Goal: Navigation & Orientation: Find specific page/section

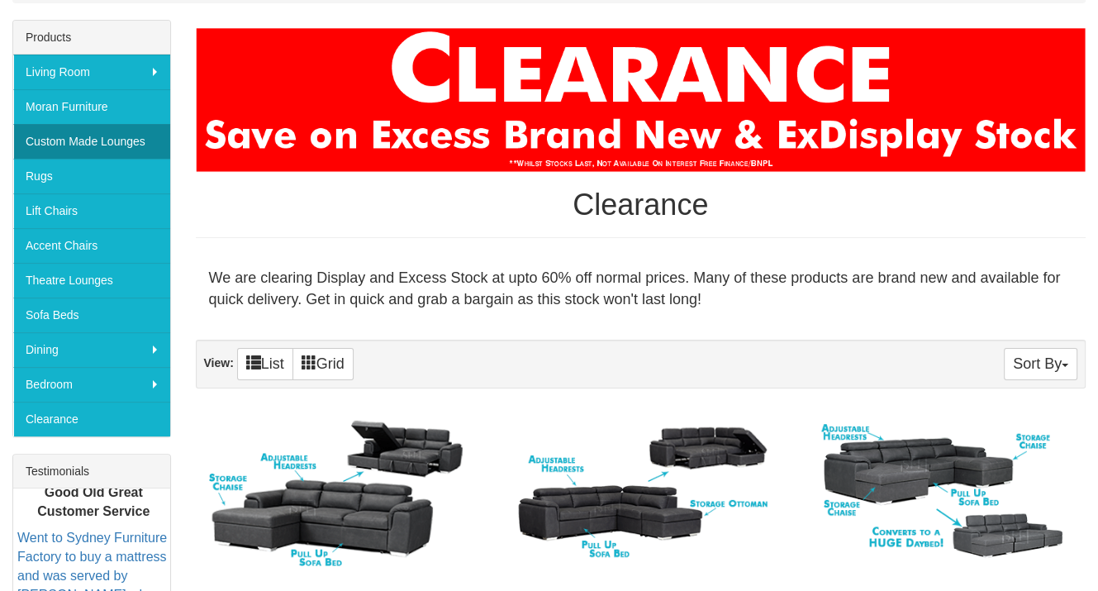
scroll to position [248, 0]
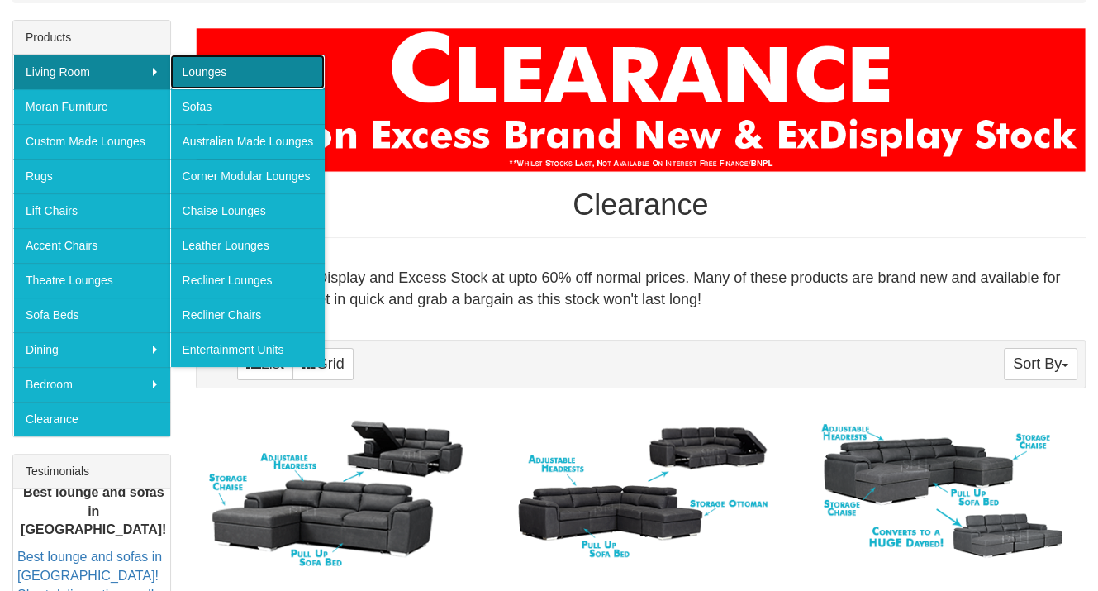
click at [240, 74] on link "Lounges" at bounding box center [247, 72] width 155 height 35
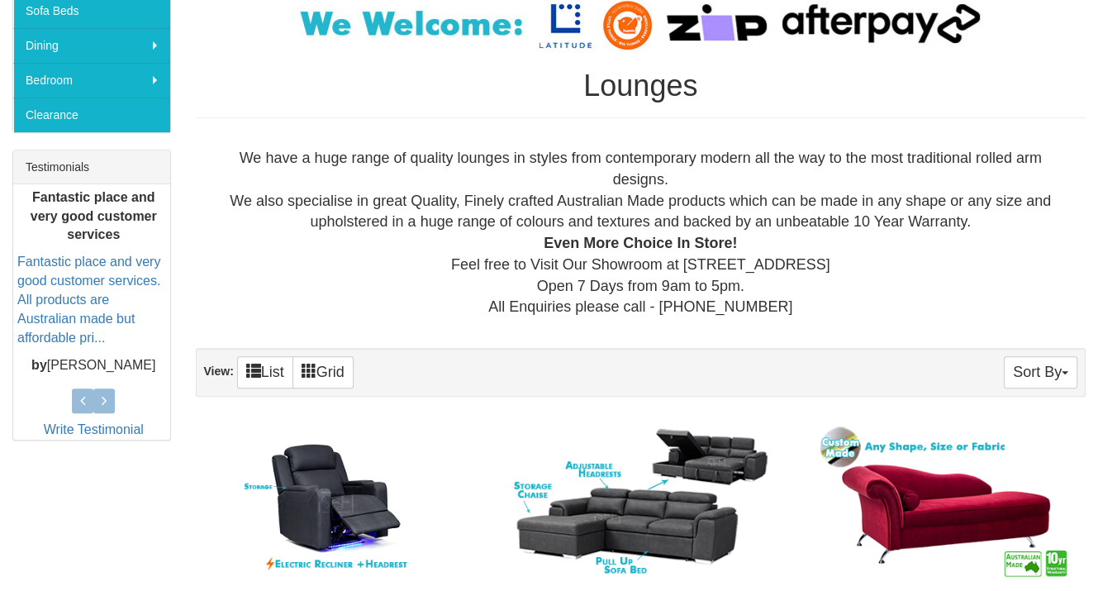
scroll to position [578, 0]
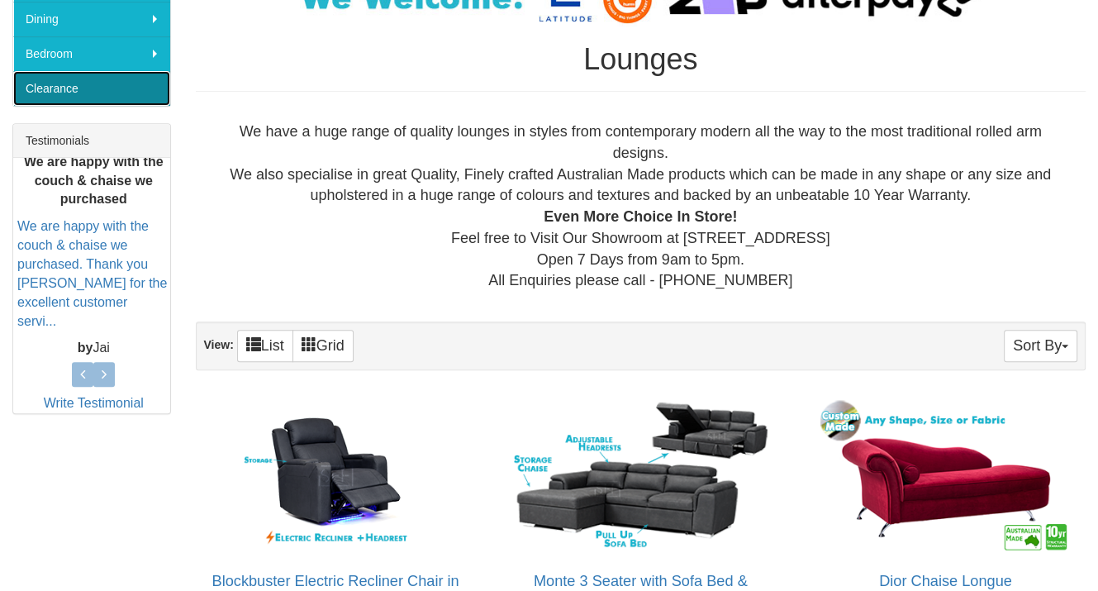
click at [55, 81] on link "Clearance" at bounding box center [91, 88] width 157 height 35
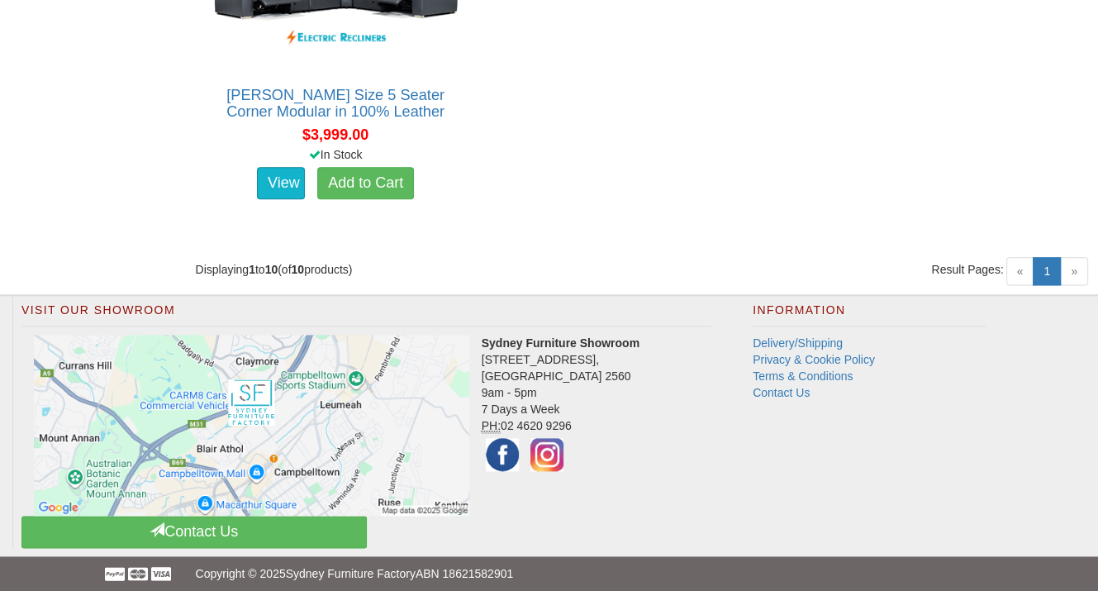
scroll to position [1792, 0]
